Goal: Task Accomplishment & Management: Complete application form

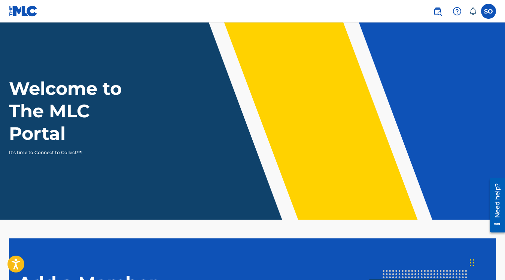
click at [491, 11] on label at bounding box center [488, 11] width 15 height 15
click at [489, 11] on input "SO [PERSON_NAME] [EMAIL_ADDRESS][DOMAIN_NAME] Notification Preferences Profile …" at bounding box center [489, 11] width 0 height 0
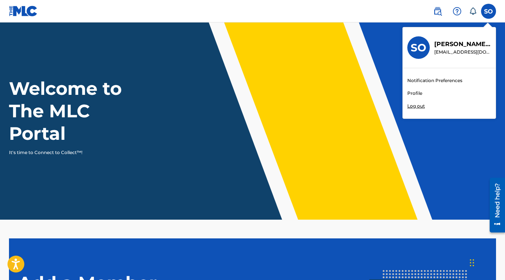
scroll to position [2, 0]
click at [417, 94] on link "Profile" at bounding box center [414, 93] width 15 height 7
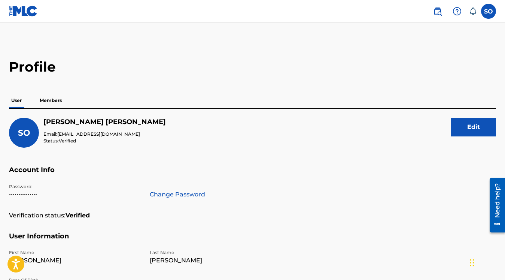
click at [57, 101] on p "Members" at bounding box center [50, 100] width 27 height 16
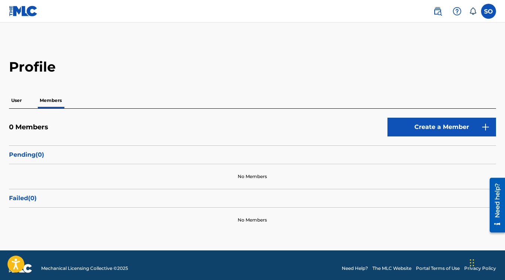
click at [425, 125] on link "Create a Member" at bounding box center [442, 127] width 109 height 19
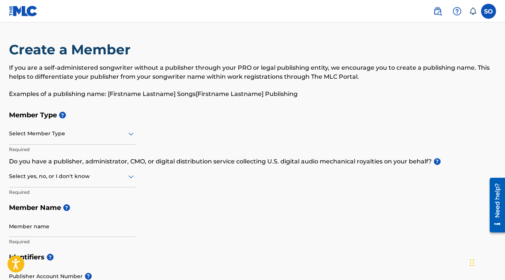
scroll to position [34, 0]
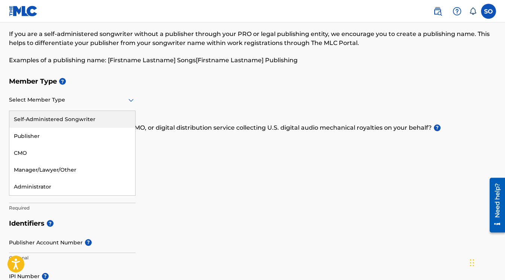
click at [129, 101] on icon at bounding box center [131, 99] width 9 height 9
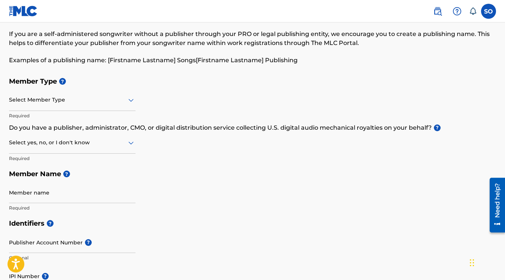
click at [167, 86] on h5 "Member Type ?" at bounding box center [252, 81] width 487 height 16
click at [121, 103] on div at bounding box center [72, 99] width 127 height 9
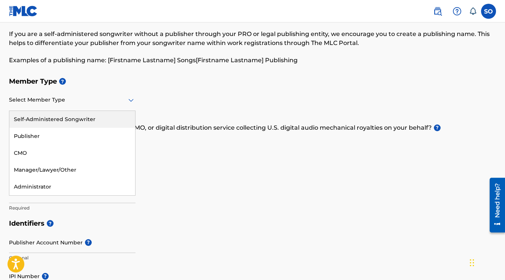
click at [121, 103] on div at bounding box center [72, 99] width 127 height 9
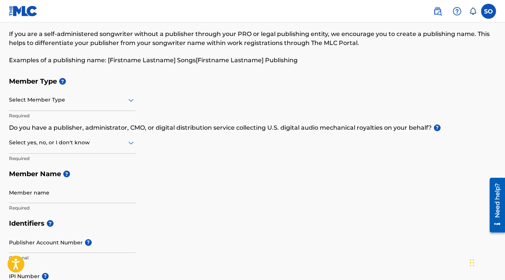
click at [121, 105] on div "Select Member Type" at bounding box center [72, 99] width 127 height 21
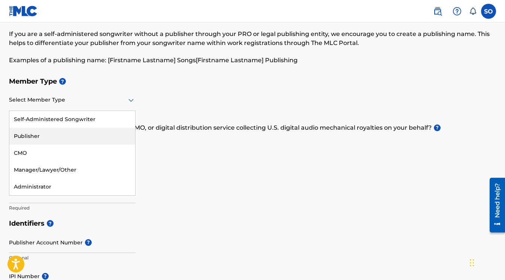
click at [95, 137] on div "Publisher" at bounding box center [72, 136] width 126 height 17
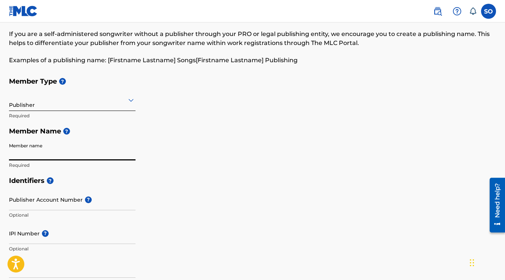
click at [71, 151] on input "Member name" at bounding box center [72, 149] width 127 height 21
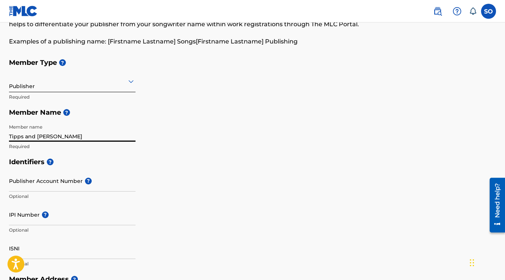
scroll to position [53, 0]
type input "Tipps and Obermiller"
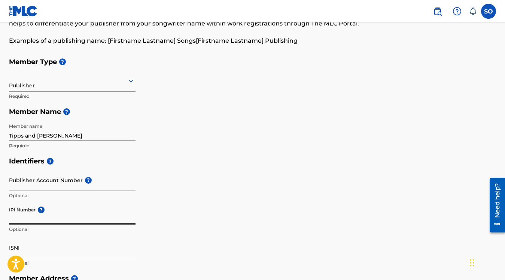
click at [63, 218] on input "IPI Number ?" at bounding box center [72, 213] width 127 height 21
paste input "1179659103"
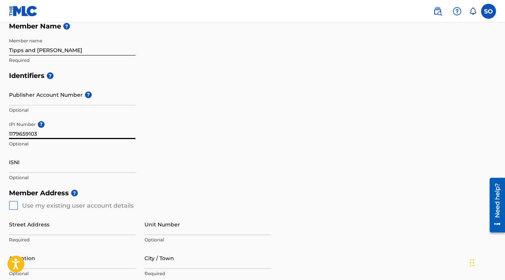
scroll to position [139, 0]
type input "1179659103"
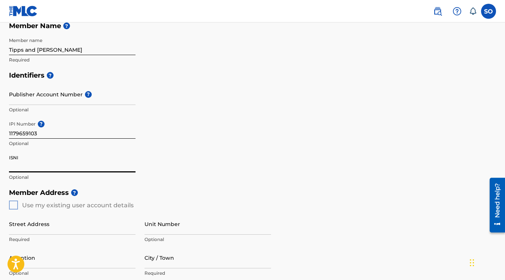
click at [69, 168] on input "ISNI" at bounding box center [72, 161] width 127 height 21
click at [14, 204] on div "Member Address ? Use my existing user account details Street Address Required U…" at bounding box center [252, 270] width 487 height 171
click at [13, 203] on div "Member Address ? Use my existing user account details Street Address Required U…" at bounding box center [252, 270] width 487 height 171
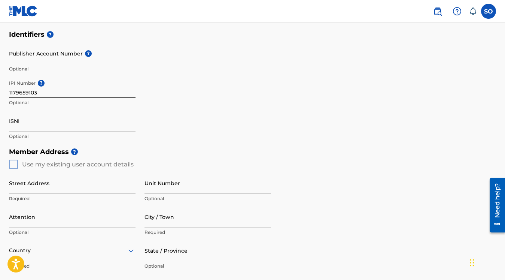
scroll to position [195, 0]
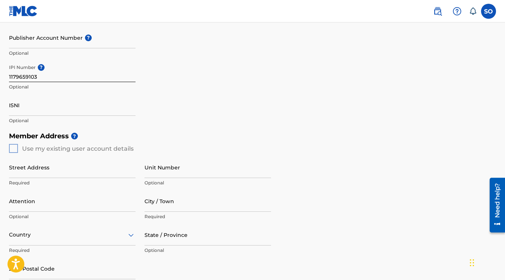
click at [15, 148] on div "Member Address ? Use my existing user account details Street Address Required U…" at bounding box center [252, 213] width 487 height 171
click at [22, 148] on div "Member Address ? Use my existing user account details Street Address Required U…" at bounding box center [252, 213] width 487 height 171
click at [25, 168] on input "Street Address" at bounding box center [72, 167] width 127 height 21
click at [13, 150] on div "Member Address ? Use my existing user account details Street Address Required U…" at bounding box center [252, 213] width 487 height 171
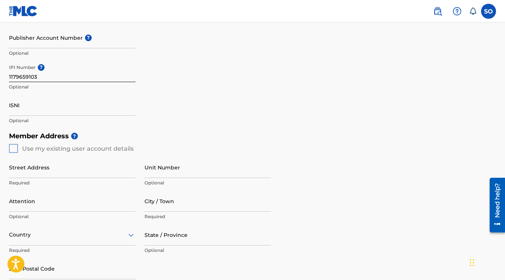
click at [81, 169] on input "Street Address" at bounding box center [72, 167] width 127 height 21
click at [25, 172] on input "916" at bounding box center [72, 167] width 127 height 21
type input "916 Doral Dr"
type input "FT WORTH"
type input "TX"
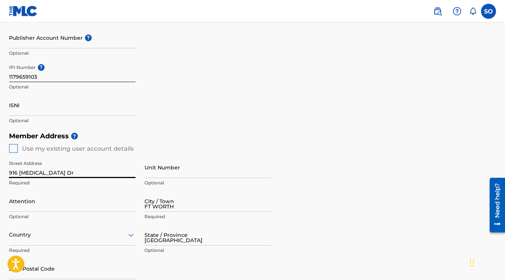
type input "76112"
type input "323"
type input "590"
type input "2860"
type input "sobermiller@gmail.com"
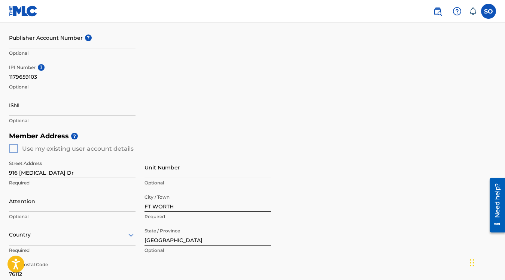
scroll to position [266, 0]
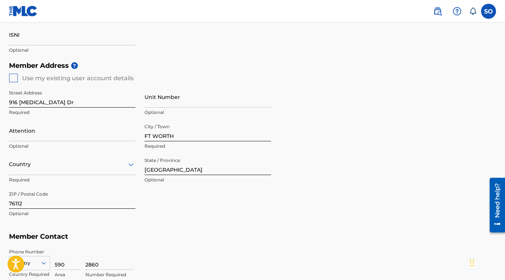
click at [152, 97] on input "Unit Number" at bounding box center [208, 96] width 127 height 21
click at [59, 133] on input "Attention" at bounding box center [72, 130] width 127 height 21
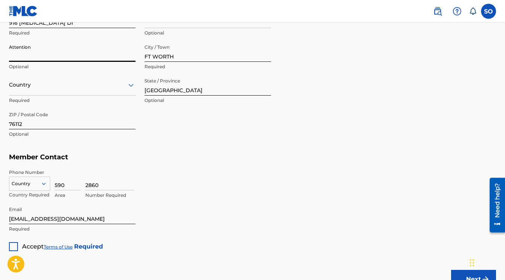
scroll to position [365, 0]
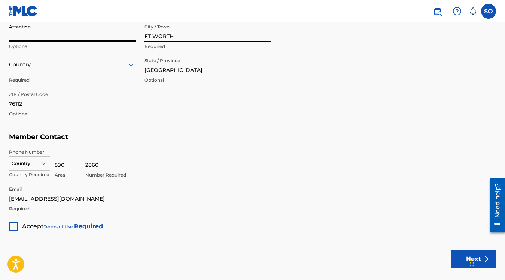
click at [28, 167] on div "Country" at bounding box center [29, 161] width 41 height 11
click at [174, 152] on div "2860 Number Required" at bounding box center [290, 166] width 411 height 34
click at [60, 163] on input "590" at bounding box center [68, 159] width 26 height 21
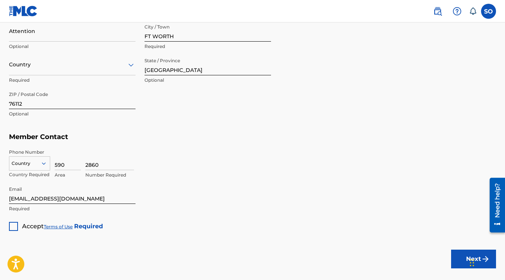
click at [36, 163] on div at bounding box center [29, 163] width 40 height 8
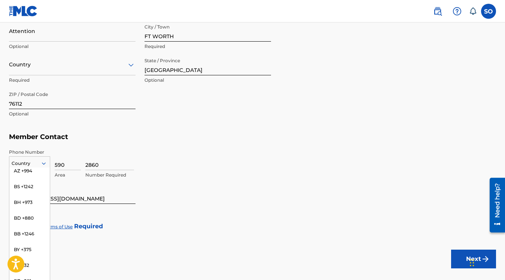
scroll to position [0, 0]
click at [28, 173] on div "US, CA +1" at bounding box center [29, 181] width 40 height 29
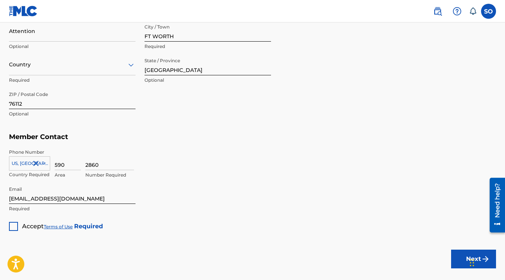
click at [61, 166] on input "590" at bounding box center [68, 159] width 26 height 21
type input "817"
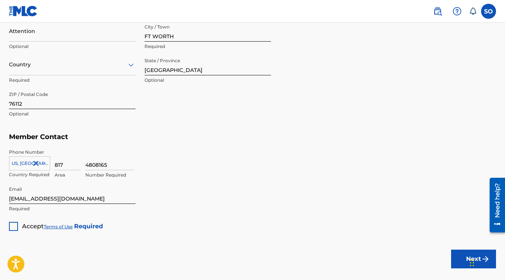
type input "4808165"
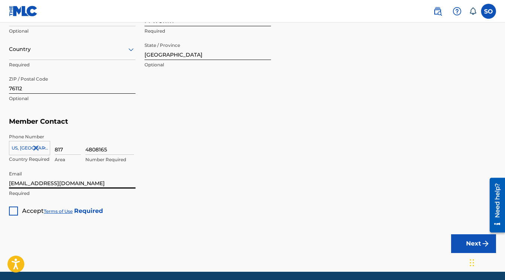
scroll to position [409, 0]
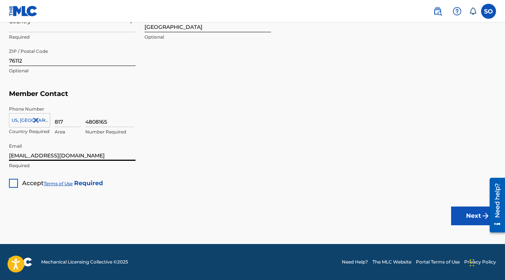
type input "[EMAIL_ADDRESS][DOMAIN_NAME]"
click at [15, 182] on div at bounding box center [13, 183] width 9 height 9
click at [470, 215] on button "Next" at bounding box center [473, 215] width 45 height 19
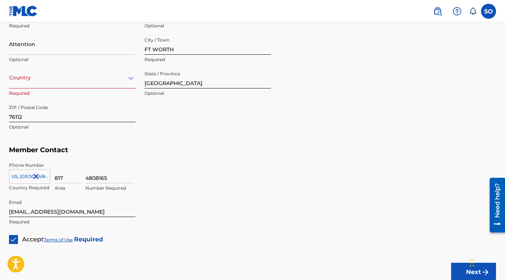
scroll to position [352, 0]
click at [106, 87] on div "Country" at bounding box center [72, 77] width 127 height 21
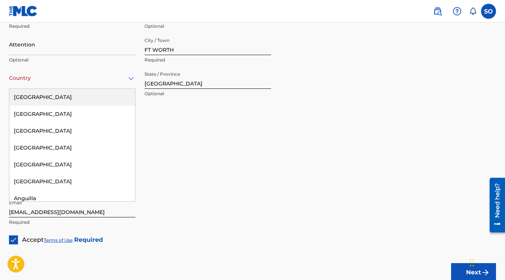
click at [104, 94] on div "United States" at bounding box center [72, 97] width 126 height 17
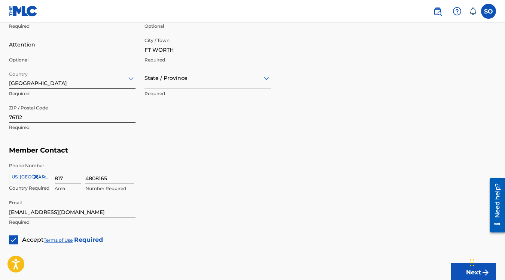
click at [256, 140] on div "Member Address ? Use my existing user account details Street Address 916 Doral …" at bounding box center [252, 57] width 487 height 171
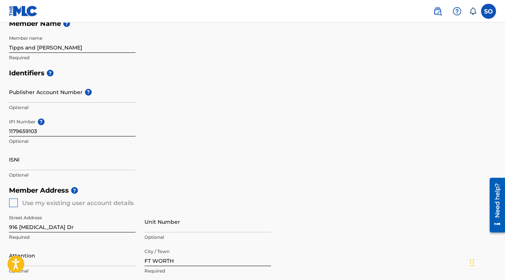
scroll to position [0, 0]
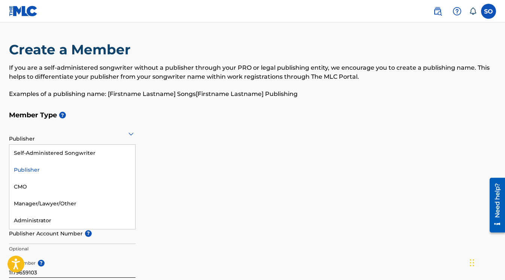
click at [131, 133] on icon at bounding box center [131, 133] width 9 height 9
click at [107, 152] on div "Self-Administered Songwriter" at bounding box center [72, 153] width 126 height 17
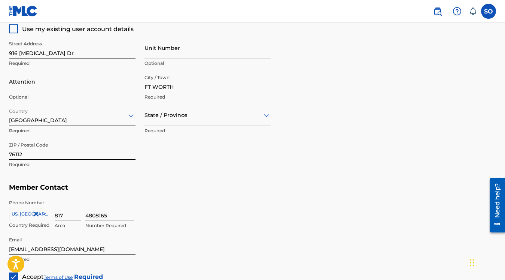
scroll to position [361, 0]
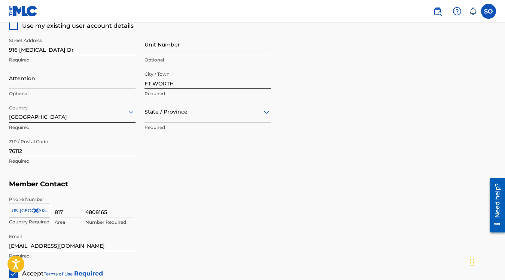
click at [231, 115] on div at bounding box center [208, 111] width 127 height 9
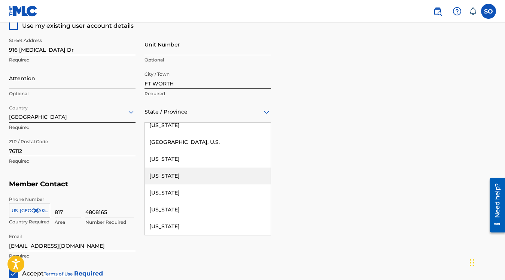
scroll to position [752, 0]
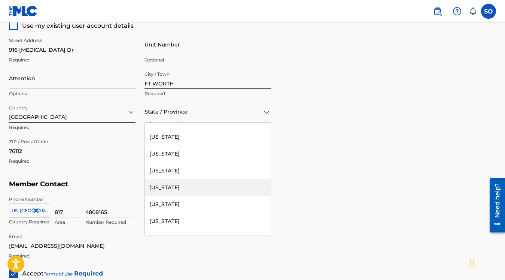
click at [207, 187] on div "Texas" at bounding box center [208, 187] width 126 height 17
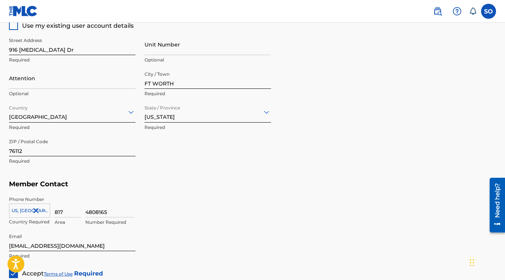
click at [168, 84] on input "FT WORTH" at bounding box center [208, 77] width 127 height 21
type input "Fort Worth"
click at [197, 177] on h5 "Member Contact" at bounding box center [252, 184] width 487 height 16
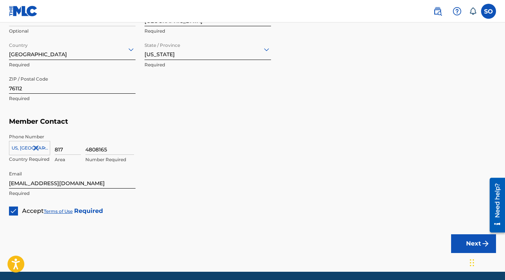
scroll to position [451, 0]
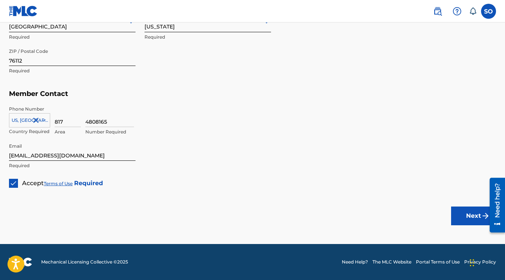
click at [465, 213] on button "Next" at bounding box center [473, 215] width 45 height 19
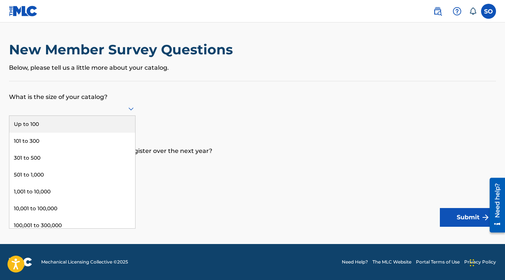
click at [131, 109] on icon at bounding box center [131, 108] width 9 height 9
click at [118, 121] on div "Up to 100" at bounding box center [72, 124] width 126 height 17
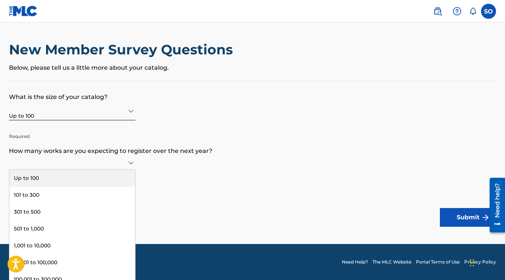
click at [131, 163] on icon at bounding box center [130, 162] width 5 height 3
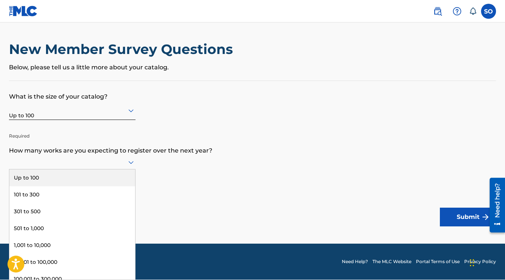
click at [116, 173] on div "Up to 100" at bounding box center [72, 177] width 126 height 17
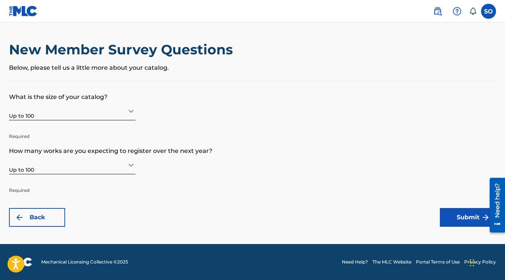
scroll to position [0, 0]
click at [451, 215] on button "Submit" at bounding box center [468, 217] width 56 height 19
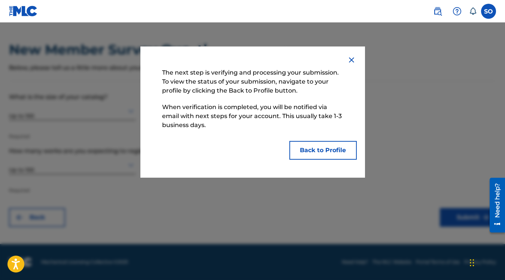
click at [328, 151] on button "Back to Profile" at bounding box center [322, 150] width 67 height 19
